Goal: Find specific page/section: Find specific page/section

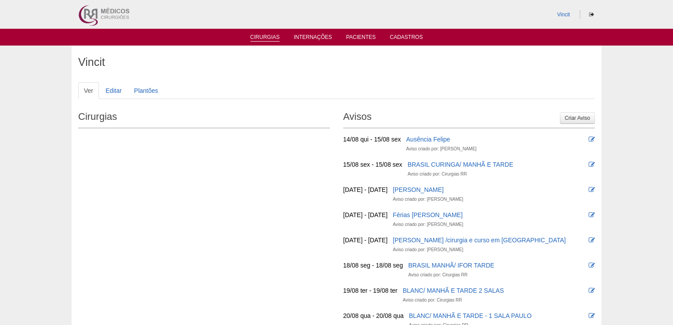
click at [267, 39] on link "Cirurgias" at bounding box center [265, 38] width 30 height 8
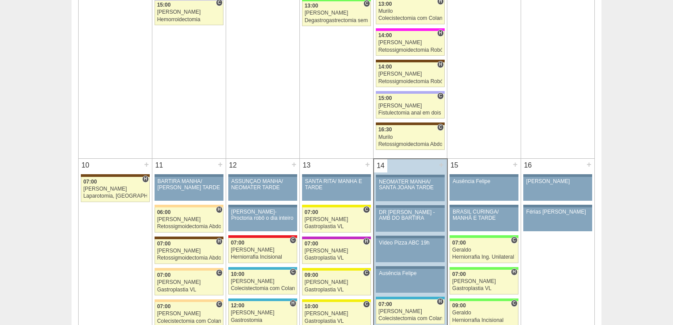
scroll to position [1025, 0]
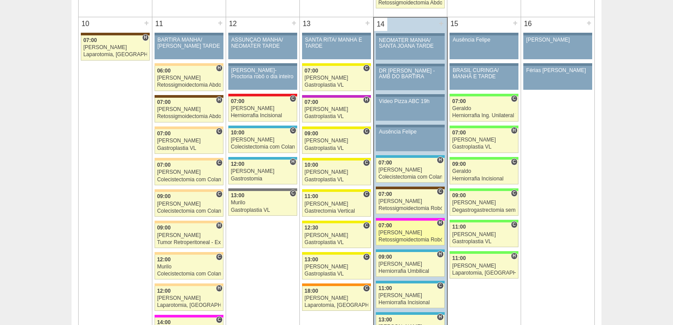
click at [382, 237] on div "Retossigmoidectomia Robótica" at bounding box center [410, 240] width 64 height 6
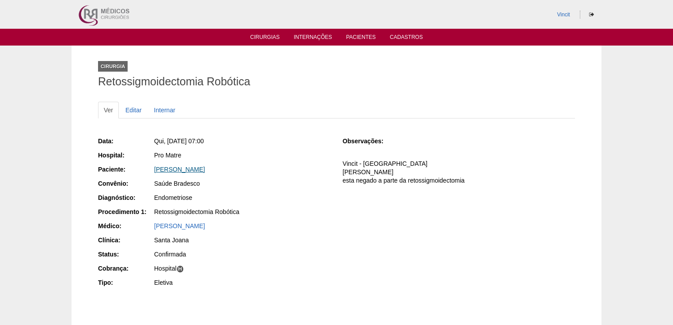
click at [175, 166] on link "ANA PAULA BIGHETTI" at bounding box center [179, 169] width 51 height 7
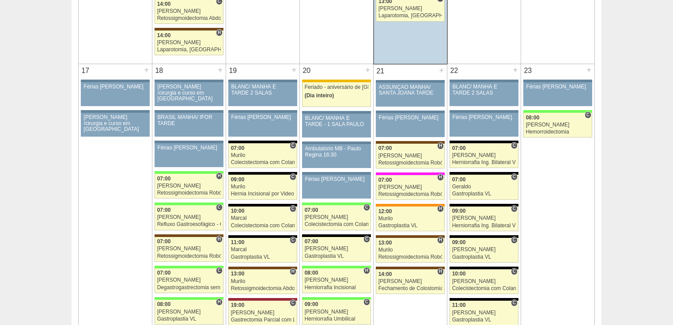
scroll to position [1484, 0]
